Goal: Task Accomplishment & Management: Manage account settings

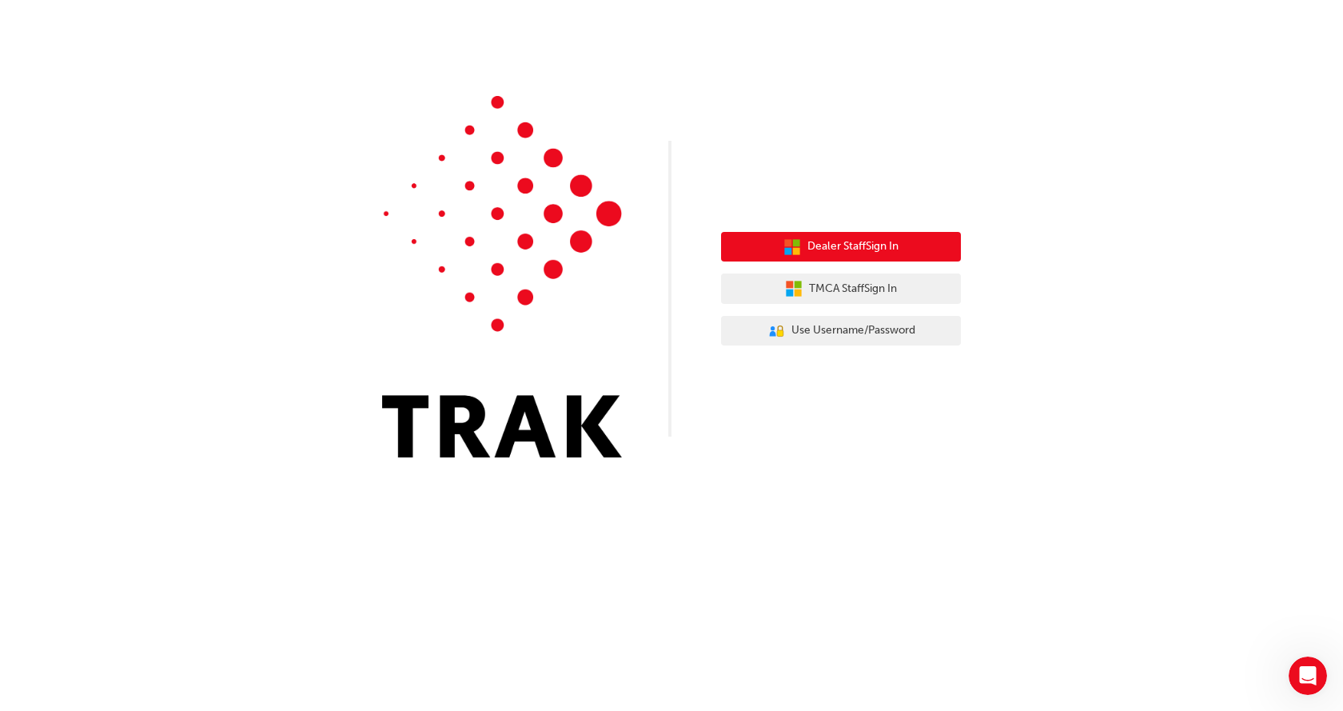
click at [845, 245] on span "Dealer Staff Sign In" at bounding box center [852, 246] width 91 height 18
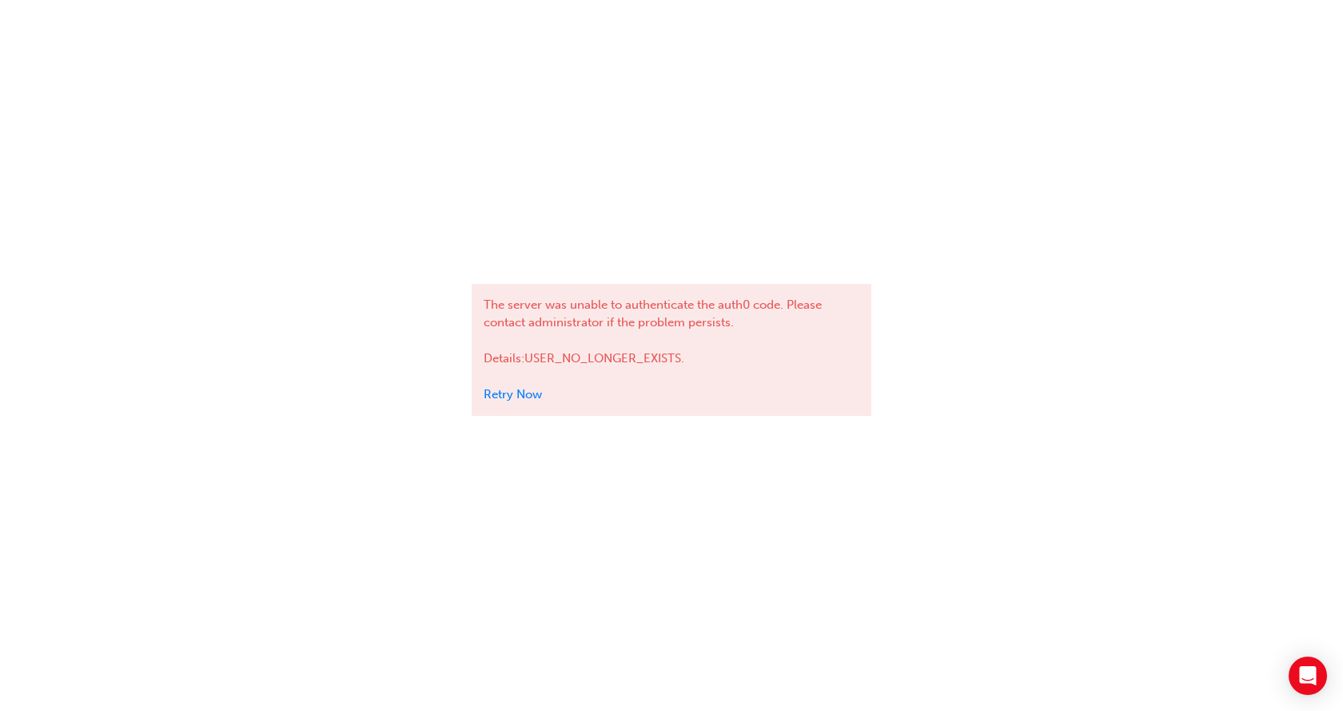
click at [517, 393] on link "Retry Now" at bounding box center [513, 394] width 58 height 14
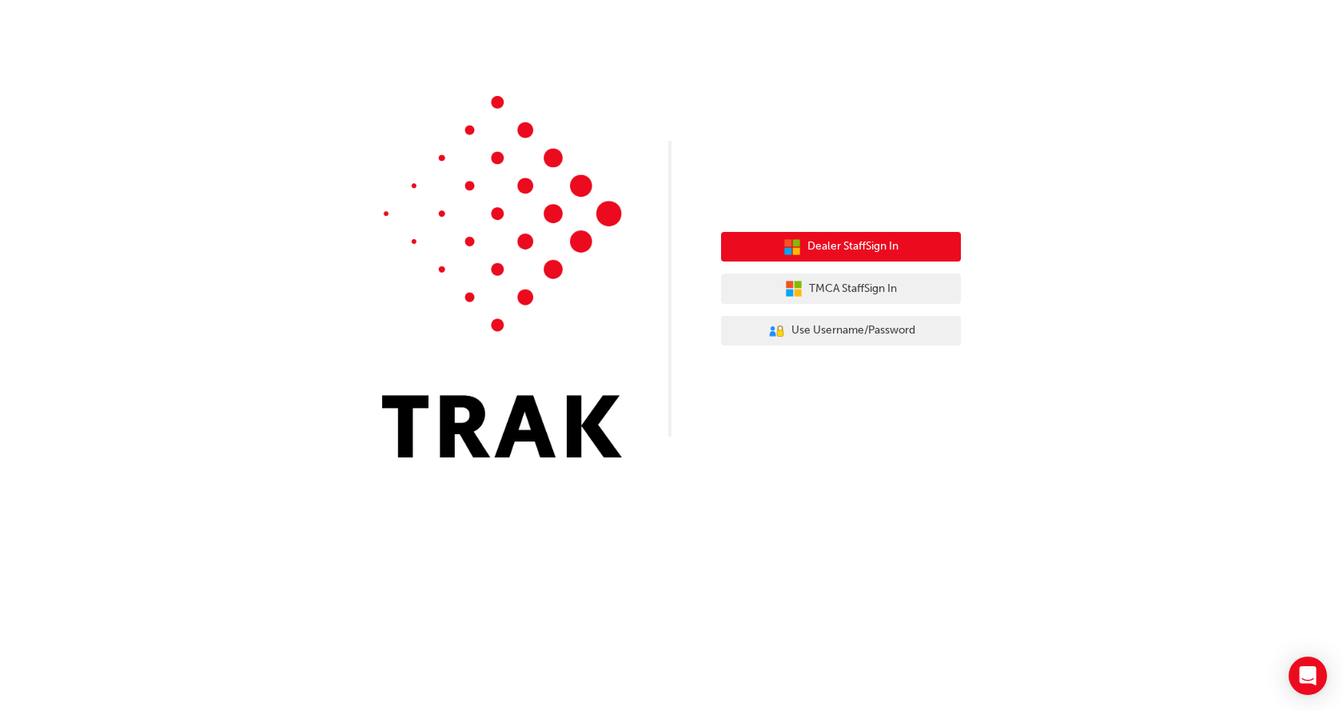
click at [846, 243] on span "Dealer Staff Sign In" at bounding box center [852, 246] width 91 height 18
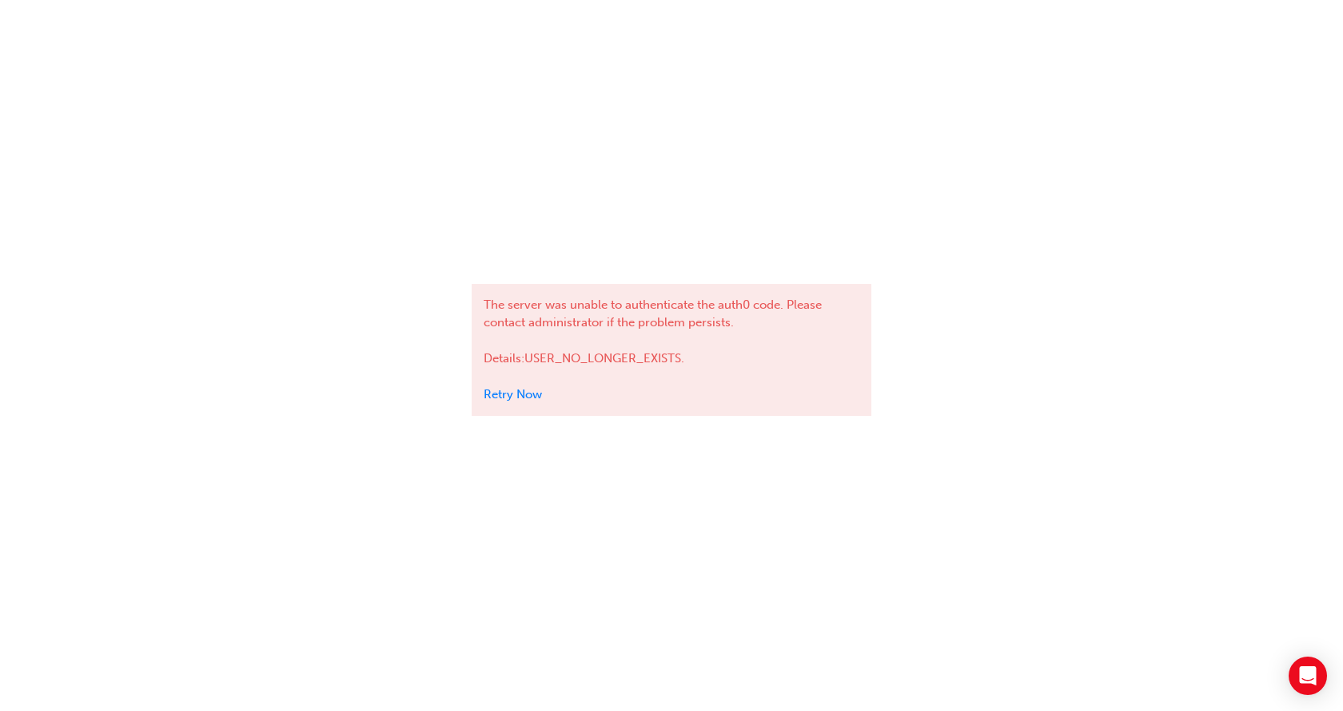
click at [504, 391] on link "Retry Now" at bounding box center [513, 394] width 58 height 14
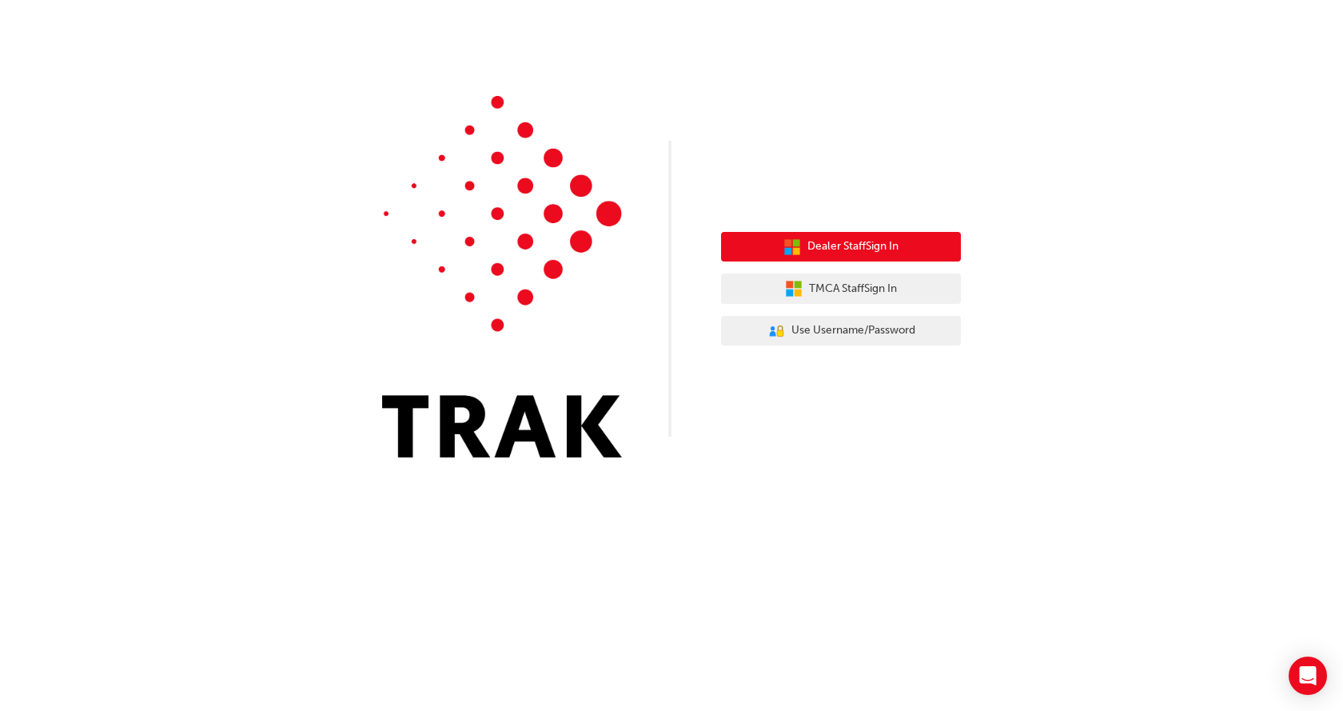
click at [842, 242] on span "Dealer Staff Sign In" at bounding box center [852, 246] width 91 height 18
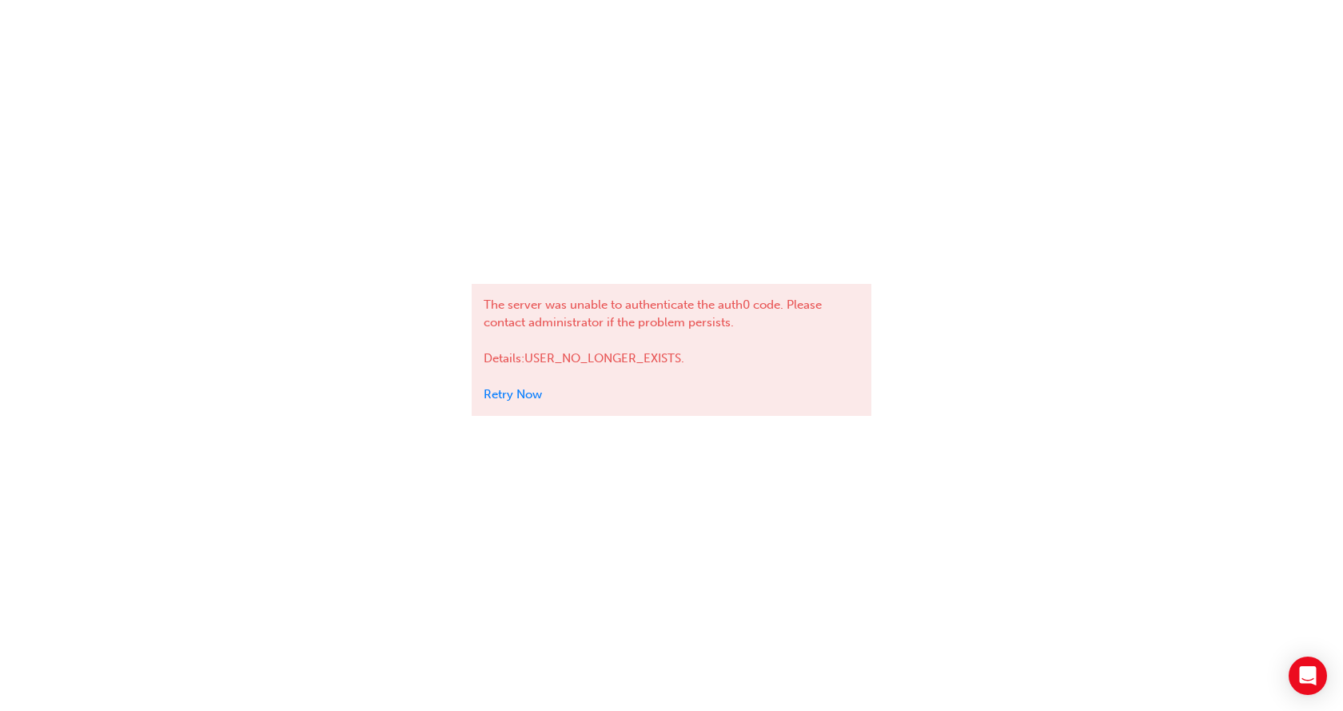
click at [538, 385] on div "The server was unable to authenticate the auth0 code. Please contact administra…" at bounding box center [672, 350] width 400 height 132
click at [540, 397] on link "Retry Now" at bounding box center [513, 394] width 58 height 14
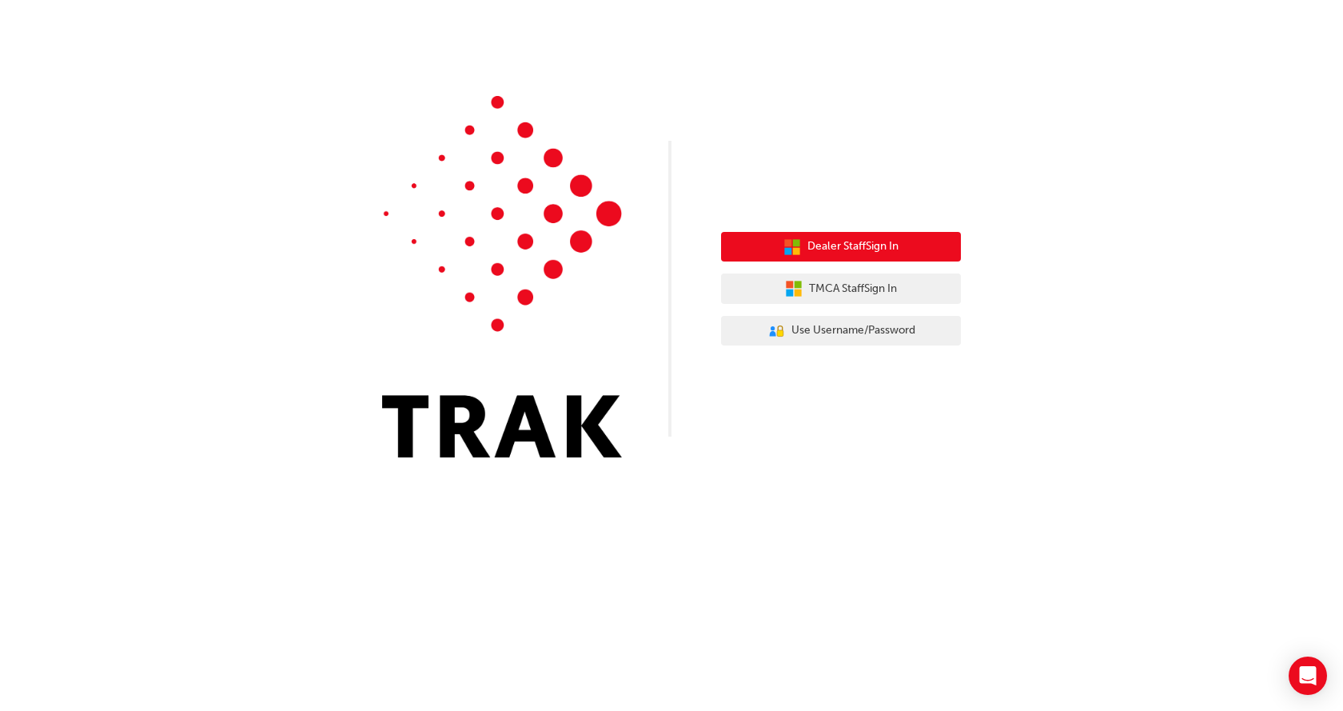
click at [842, 239] on span "Dealer Staff Sign In" at bounding box center [852, 246] width 91 height 18
click at [856, 244] on span "Dealer Staff Sign In" at bounding box center [852, 246] width 91 height 18
